Goal: Check status: Check status

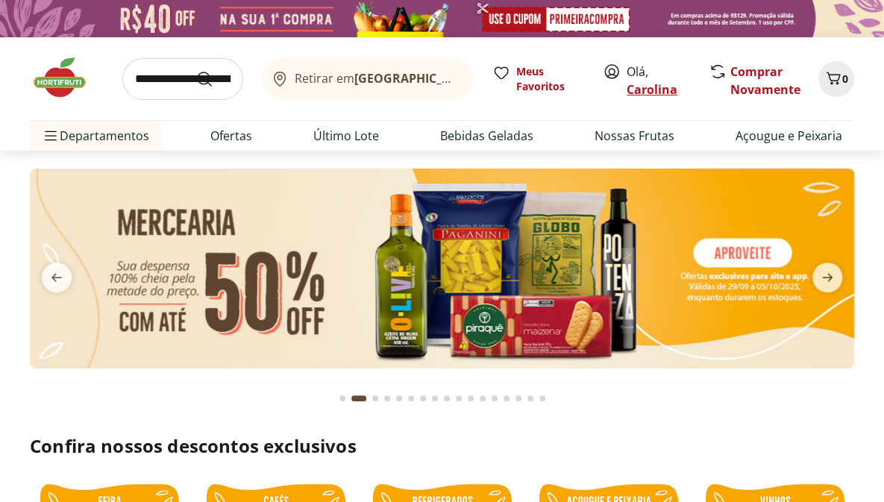
click at [662, 84] on link "Carolina" at bounding box center [652, 89] width 51 height 16
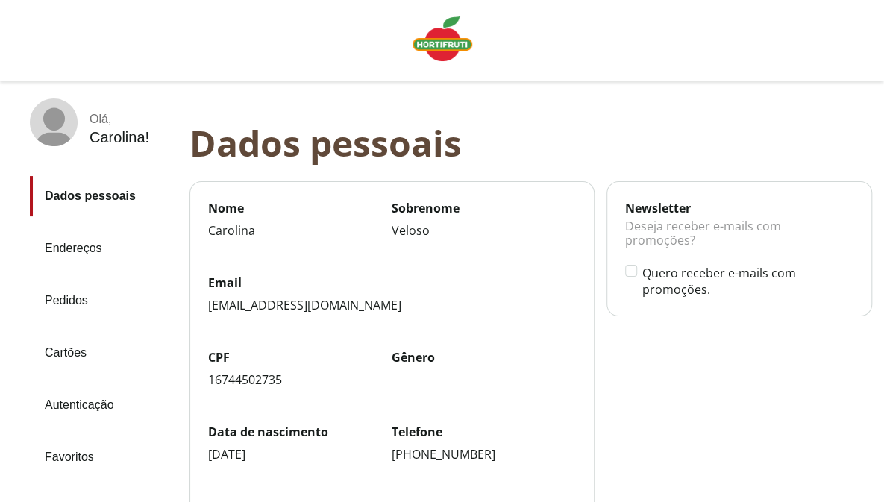
click at [66, 292] on link "Pedidos" at bounding box center [104, 301] width 148 height 40
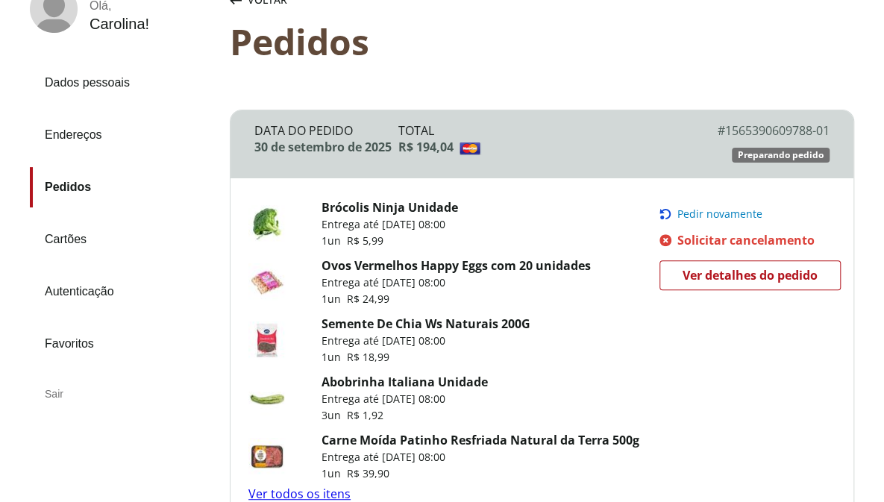
scroll to position [116, 0]
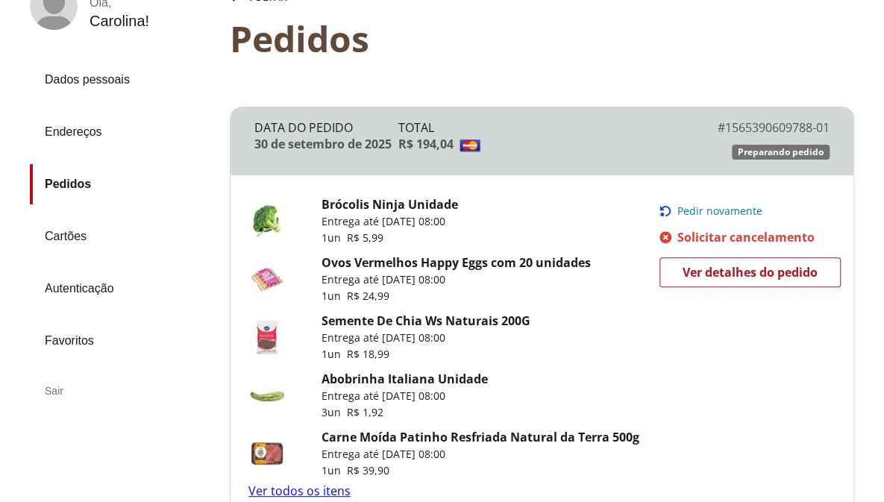
click at [693, 272] on span "Ver detalhes do pedido" at bounding box center [750, 272] width 135 height 22
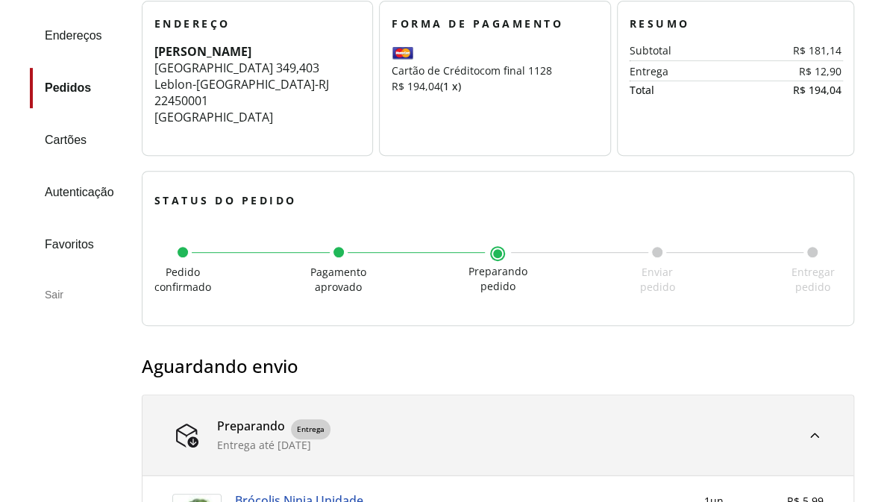
scroll to position [251, 0]
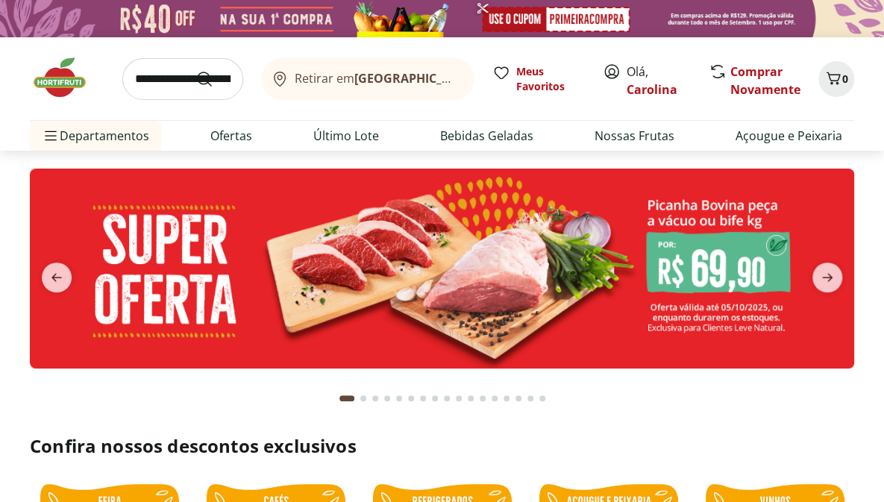
click at [643, 89] on link "Carolina" at bounding box center [652, 89] width 51 height 16
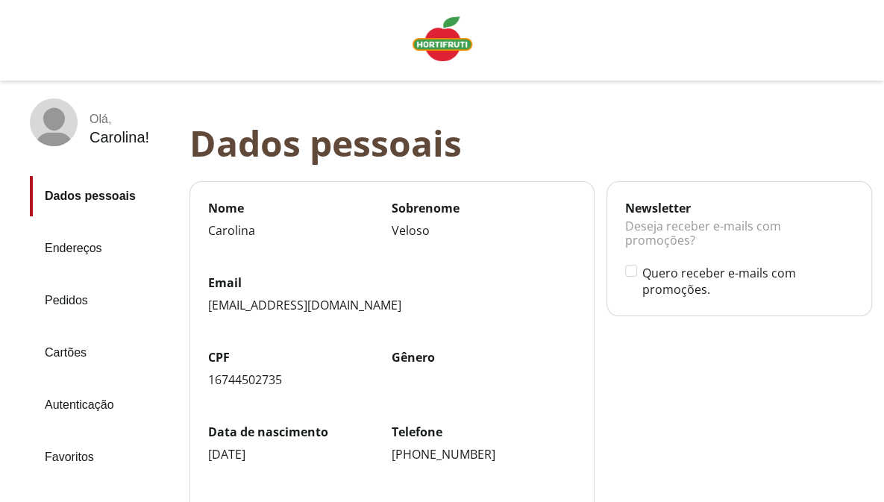
click at [67, 301] on link "Pedidos" at bounding box center [104, 301] width 148 height 40
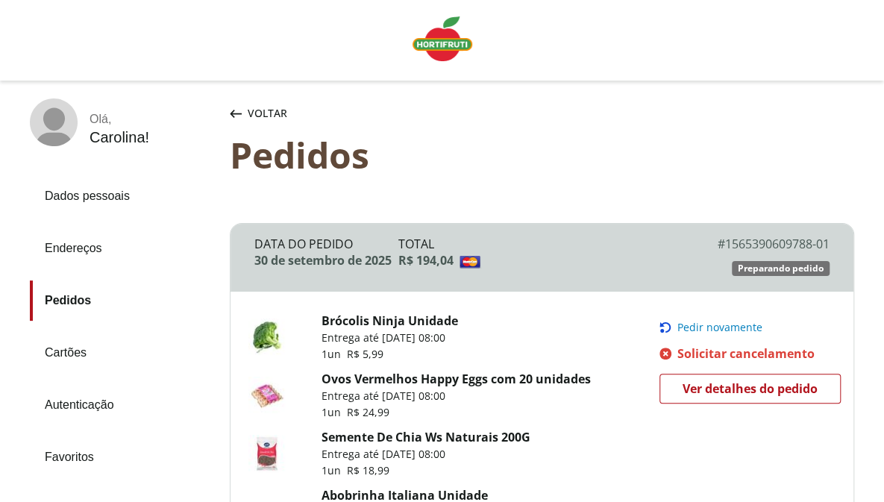
click at [697, 383] on span "Ver detalhes do pedido" at bounding box center [750, 389] width 135 height 22
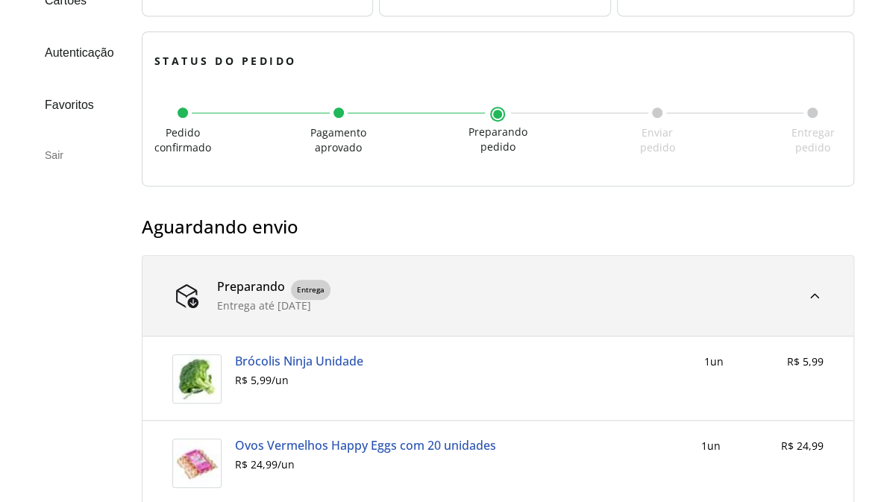
scroll to position [385, 0]
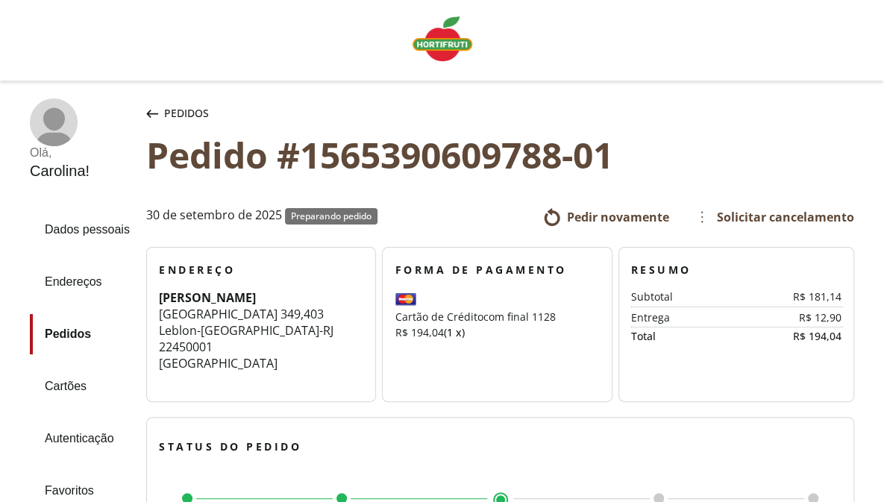
scroll to position [221, 0]
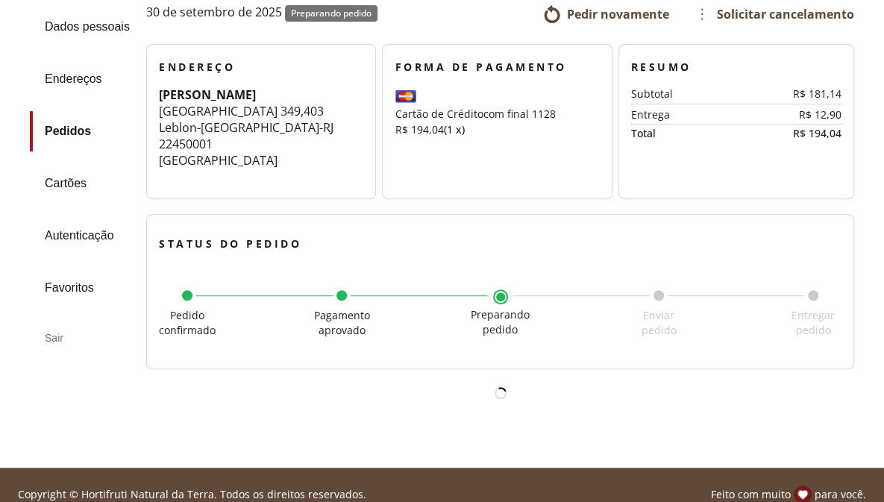
scroll to position [203, 0]
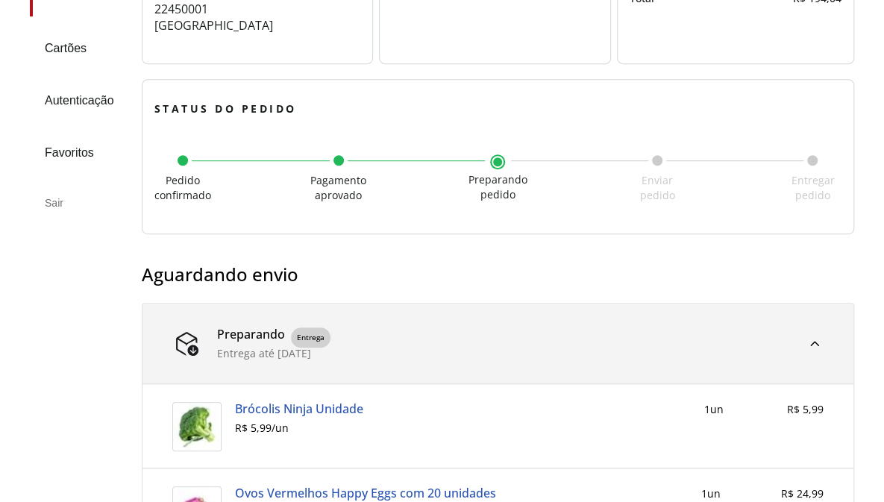
scroll to position [337, 0]
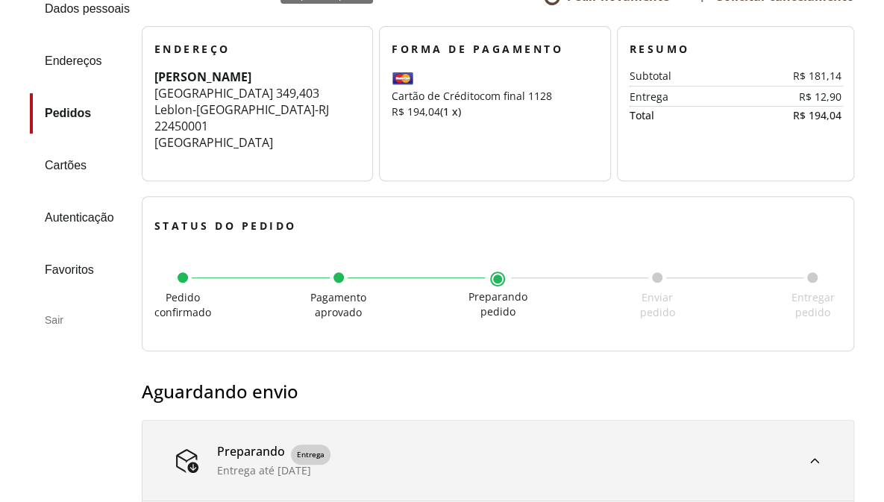
scroll to position [221, 0]
